Goal: Transaction & Acquisition: Obtain resource

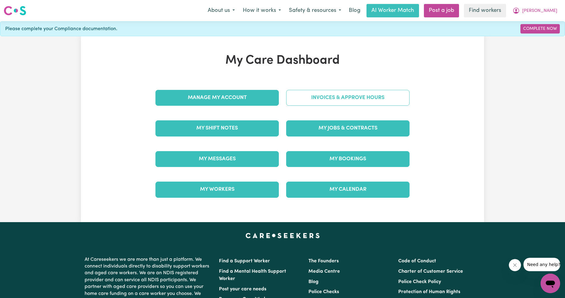
click at [304, 94] on link "Invoices & Approve Hours" at bounding box center [347, 98] width 123 height 16
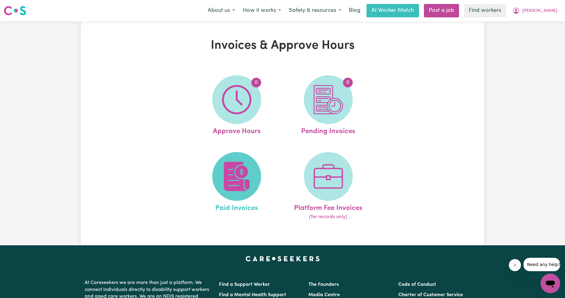
click at [231, 173] on img at bounding box center [236, 176] width 29 height 29
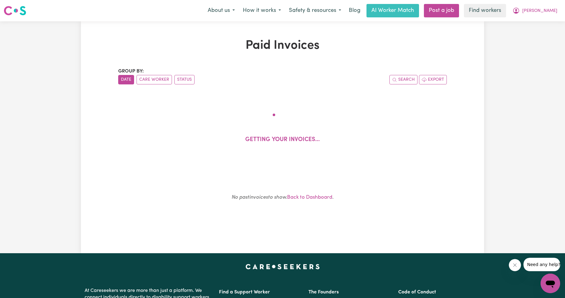
click at [304, 132] on div "Paid Invoices Group by: Date Care Worker Status Search Export Getting your invo…" at bounding box center [282, 137] width 565 height 232
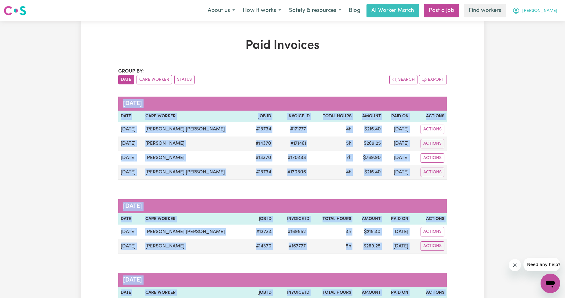
click at [304, 8] on span "[PERSON_NAME]" at bounding box center [539, 11] width 35 height 7
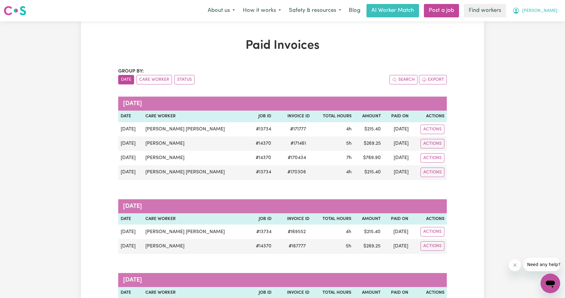
click at [304, 9] on button "[PERSON_NAME]" at bounding box center [534, 10] width 53 height 13
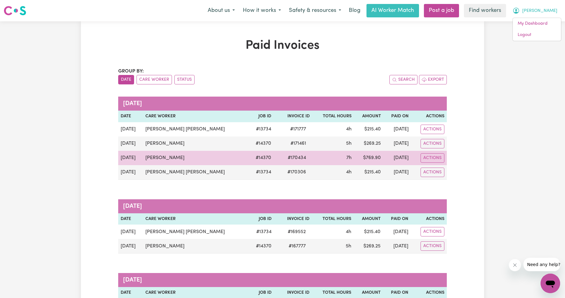
click at [304, 160] on td "7h" at bounding box center [333, 158] width 42 height 14
click at [304, 154] on td "[DATE]" at bounding box center [397, 158] width 28 height 14
click at [304, 157] on td "[DATE]" at bounding box center [397, 158] width 28 height 14
click at [304, 157] on div "Actions" at bounding box center [428, 157] width 31 height 9
click at [292, 155] on span "# 170434" at bounding box center [297, 157] width 26 height 7
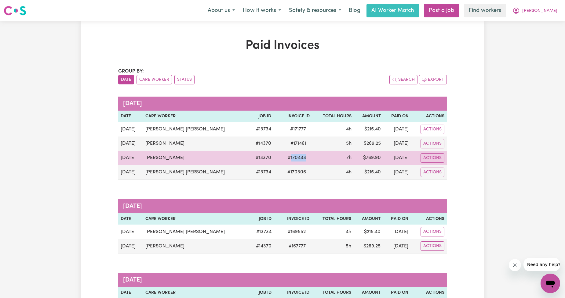
click at [292, 155] on span "# 170434" at bounding box center [297, 157] width 26 height 7
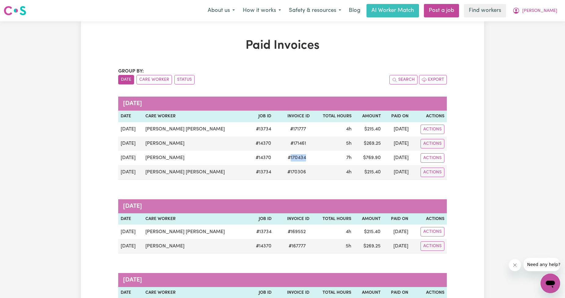
copy span "170434"
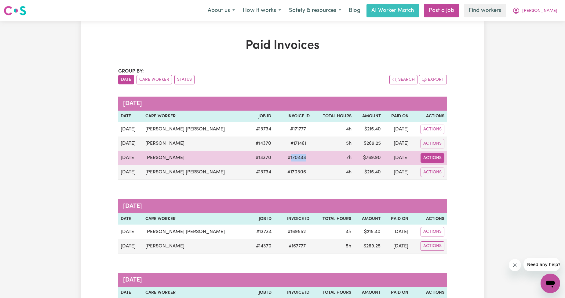
click at [304, 154] on button "Actions" at bounding box center [432, 157] width 24 height 9
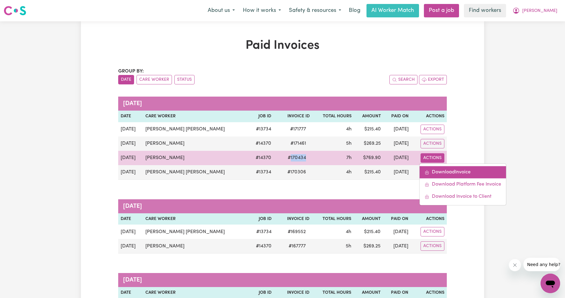
click at [304, 169] on link "Download Invoice" at bounding box center [462, 172] width 86 height 12
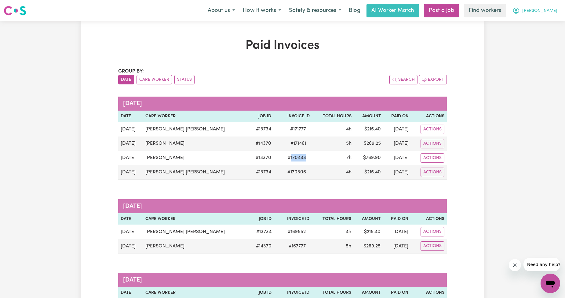
click at [304, 16] on button "[PERSON_NAME]" at bounding box center [534, 10] width 53 height 13
click at [304, 29] on link "Logout" at bounding box center [536, 35] width 48 height 12
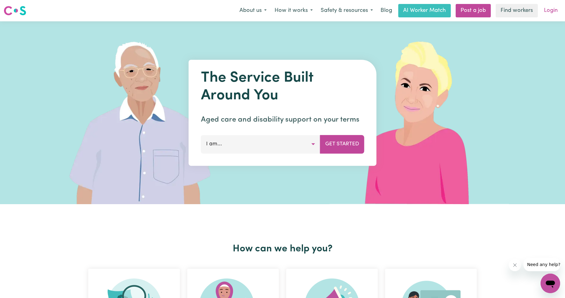
click at [304, 14] on link "Login" at bounding box center [550, 10] width 21 height 13
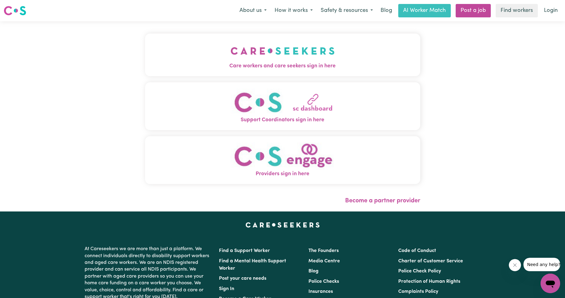
click at [230, 47] on img "Care workers and care seekers sign in here" at bounding box center [282, 51] width 104 height 23
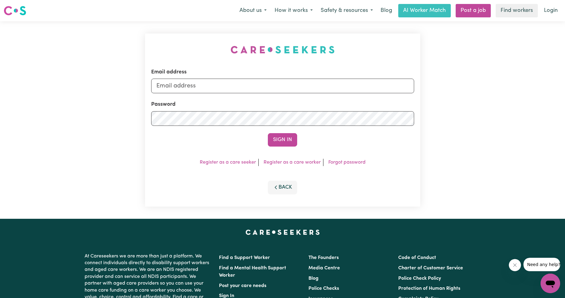
click at [249, 69] on div "Email address" at bounding box center [282, 80] width 263 height 25
click at [247, 80] on input "Email address" at bounding box center [282, 86] width 263 height 15
click at [243, 84] on input "Email address" at bounding box center [282, 86] width 263 height 15
drag, startPoint x: 201, startPoint y: 94, endPoint x: 278, endPoint y: 103, distance: 77.5
click at [278, 103] on form "Email address [EMAIL_ADDRESS][PERSON_NAME][DOMAIN_NAME] Password Sign In" at bounding box center [282, 107] width 263 height 78
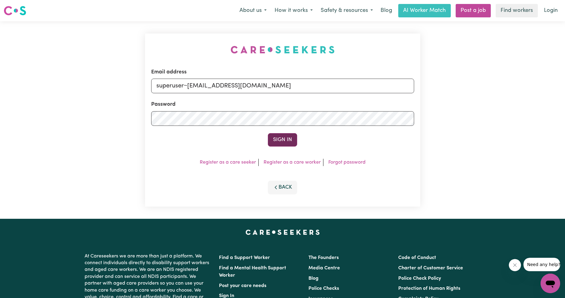
type input "superuser~[EMAIL_ADDRESS][DOMAIN_NAME]"
click at [278, 144] on button "Sign In" at bounding box center [282, 139] width 29 height 13
